Goal: Register for event/course

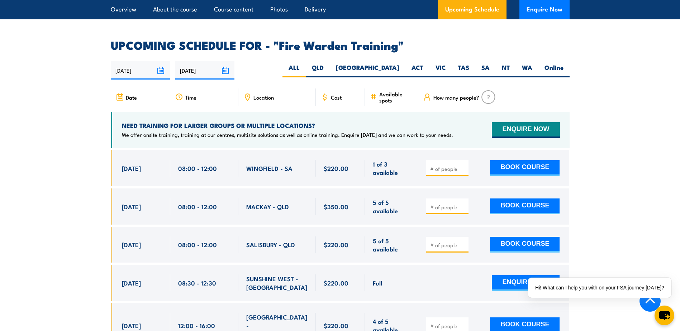
scroll to position [1321, 0]
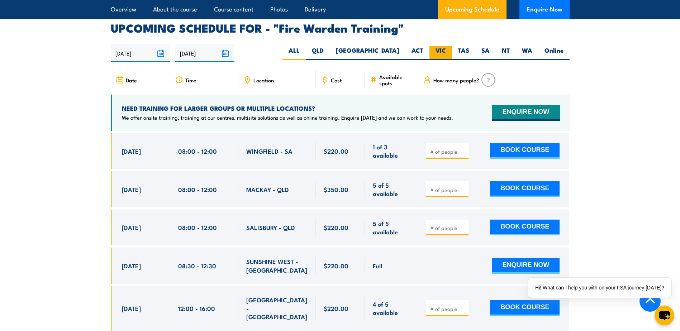
click at [440, 46] on label "VIC" at bounding box center [440, 53] width 23 height 14
click at [446, 46] on input "VIC" at bounding box center [448, 48] width 5 height 5
radio input "true"
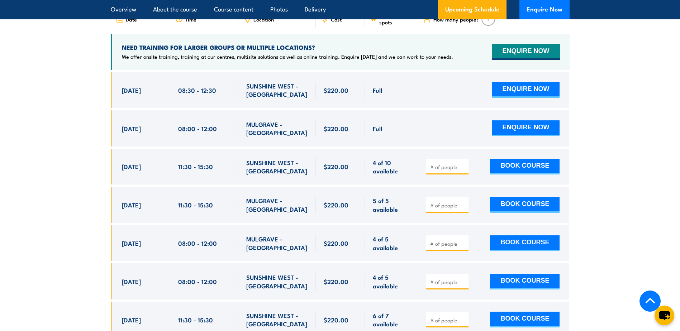
scroll to position [831, 0]
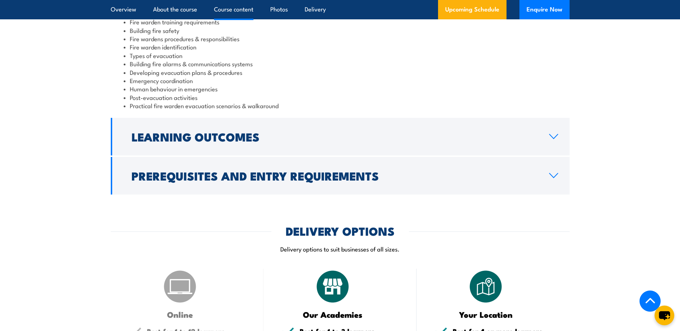
drag, startPoint x: 679, startPoint y: 118, endPoint x: 687, endPoint y: 118, distance: 8.3
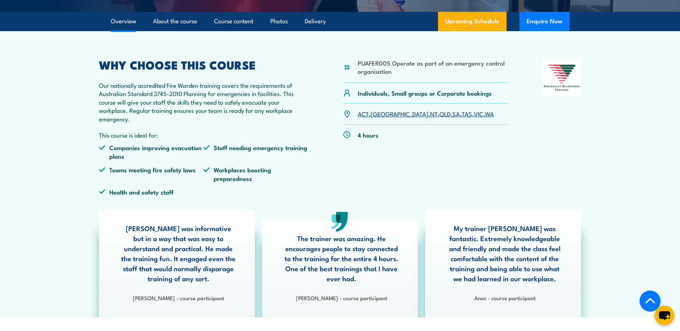
scroll to position [200, 0]
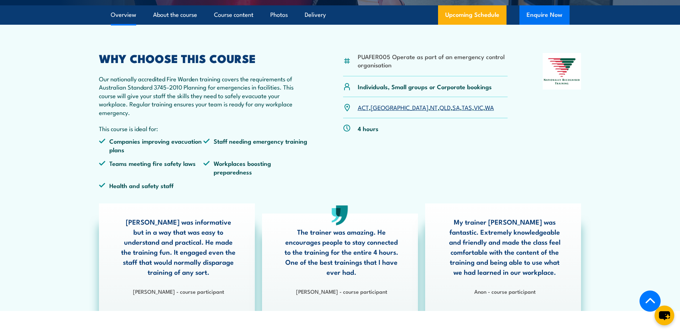
click at [548, 12] on button "Enquire Now" at bounding box center [544, 14] width 50 height 19
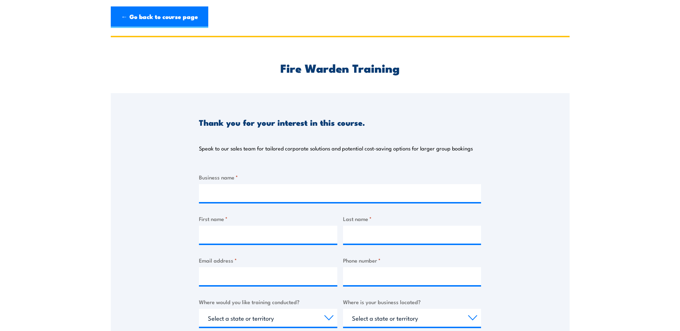
click at [213, 205] on div "Business name * First name * Last name * Email address * Phone number * Where w…" at bounding box center [340, 308] width 282 height 270
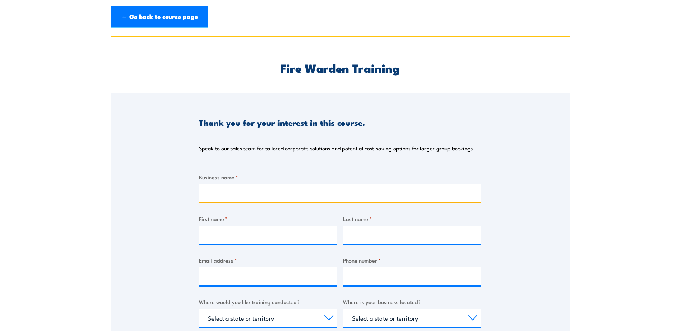
click at [213, 197] on input "Business name *" at bounding box center [340, 193] width 282 height 18
type input "Abergeldie Complex Infrastructure"
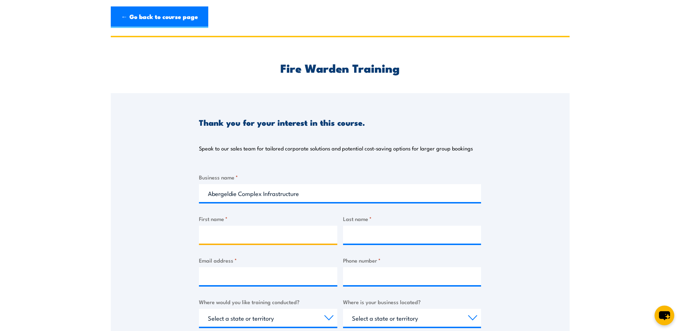
click at [224, 237] on input "First name *" at bounding box center [268, 235] width 138 height 18
type input "Neil"
type input "Jeffery"
type input "njeffery@abergeldie.com"
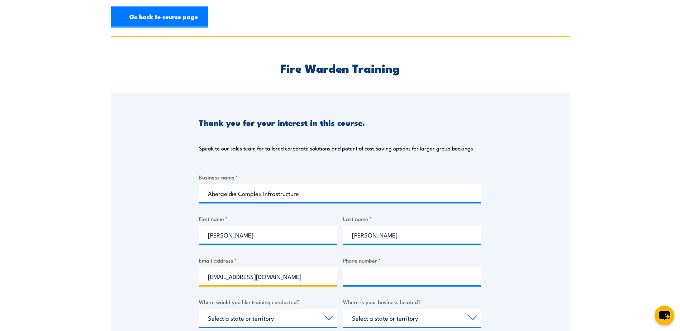
type input "0457456736"
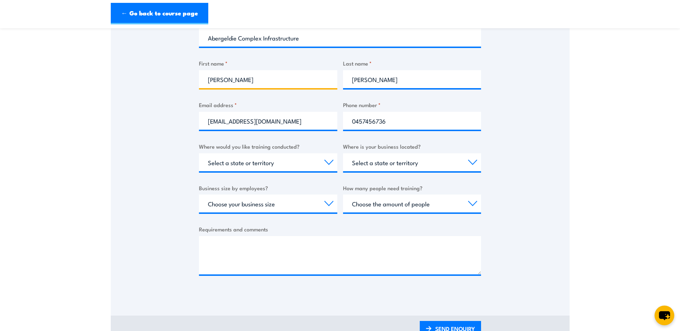
scroll to position [187, 0]
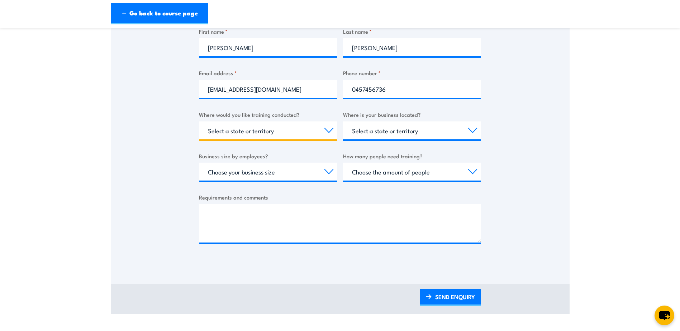
click at [328, 127] on select "Select a state or territory Nationally - multiple locations QLD NSW VIC SA ACT …" at bounding box center [268, 131] width 138 height 18
select select "VIC"
click at [199, 122] on select "Select a state or territory Nationally - multiple locations QLD NSW VIC SA ACT …" at bounding box center [268, 131] width 138 height 18
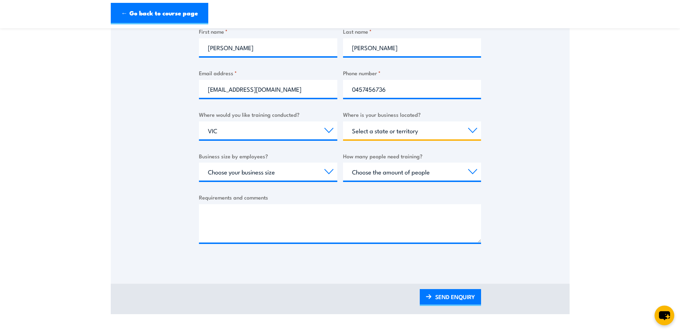
click at [470, 128] on select "Select a state or territory QLD NSW VIC SA ACT WA TAS NT" at bounding box center [412, 131] width 138 height 18
select select "VIC"
click at [343, 122] on select "Select a state or territory QLD NSW VIC SA ACT WA TAS NT" at bounding box center [412, 131] width 138 height 18
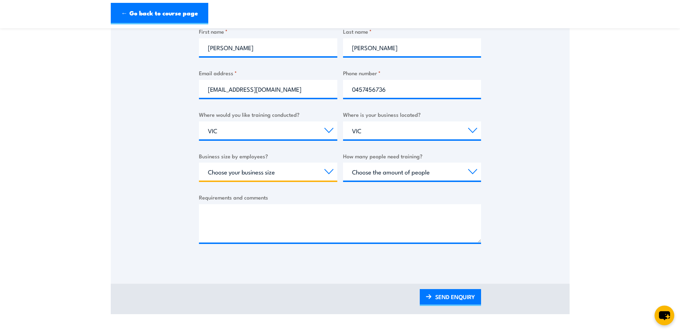
click at [329, 166] on select "Choose your business size 1 to 19 20 to 199 200+" at bounding box center [268, 172] width 138 height 18
select select "20 to 199"
click at [199, 163] on select "Choose your business size 1 to 19 20 to 199 200+" at bounding box center [268, 172] width 138 height 18
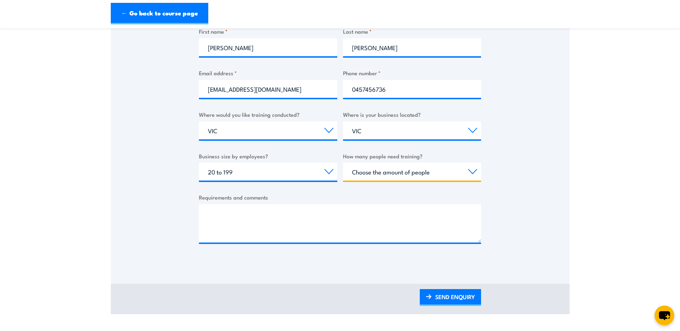
click at [476, 168] on select "Choose the amount of people 1 to 4 5 to 19 20+" at bounding box center [412, 172] width 138 height 18
click at [475, 172] on select "Choose the amount of people 1 to 4 5 to 19 20+" at bounding box center [412, 172] width 138 height 18
select select "5 to 19"
click at [343, 163] on select "Choose the amount of people 1 to 4 5 to 19 20+" at bounding box center [412, 172] width 138 height 18
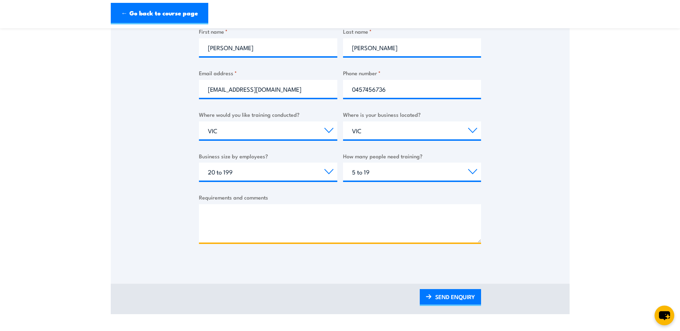
click at [256, 214] on textarea "Requirements and comments" at bounding box center [340, 223] width 282 height 38
click at [310, 229] on textarea "We require fire warden training for 6 people. In order to complete a training r…" at bounding box center [340, 223] width 282 height 38
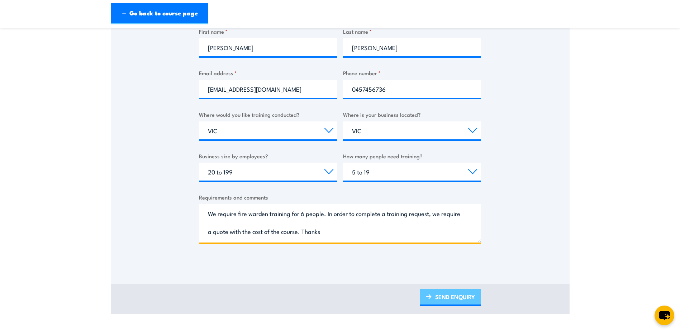
type textarea "We require fire warden training for 6 people. In order to complete a training r…"
click at [456, 293] on link "SEND ENQUIRY" at bounding box center [450, 297] width 61 height 17
click at [455, 298] on link "SEND ENQUIRY" at bounding box center [450, 297] width 61 height 17
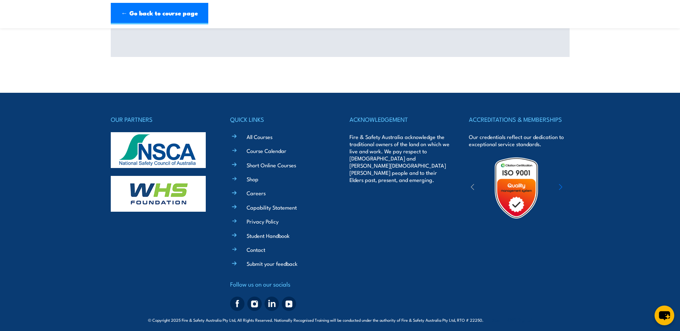
scroll to position [0, 0]
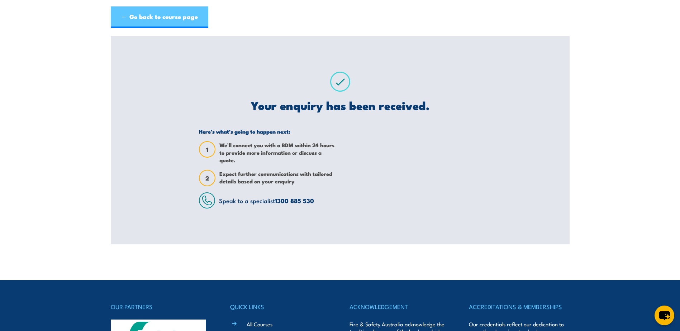
click at [160, 15] on link "← Go back to course page" at bounding box center [160, 17] width 98 height 22
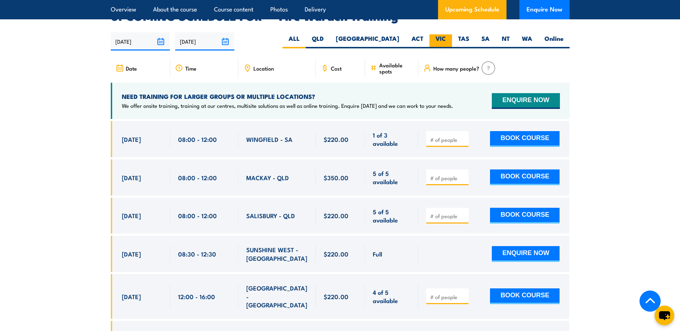
click at [439, 34] on label "VIC" at bounding box center [440, 41] width 23 height 14
click at [446, 34] on input "VIC" at bounding box center [448, 36] width 5 height 5
radio input "true"
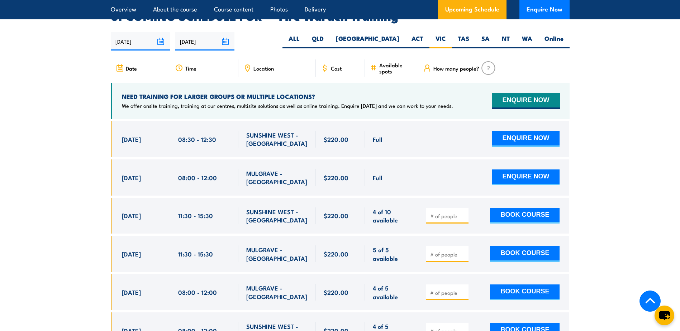
scroll to position [1299, 0]
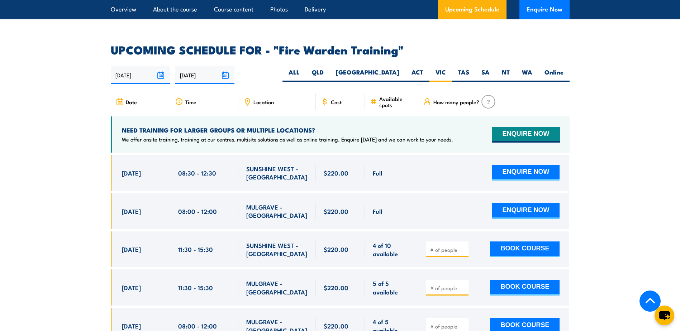
click at [335, 169] on span "$220.00" at bounding box center [336, 173] width 25 height 8
drag, startPoint x: 335, startPoint y: 164, endPoint x: 418, endPoint y: 160, distance: 83.3
click at [418, 160] on div "Full" at bounding box center [391, 173] width 53 height 36
